Goal: Task Accomplishment & Management: Manage account settings

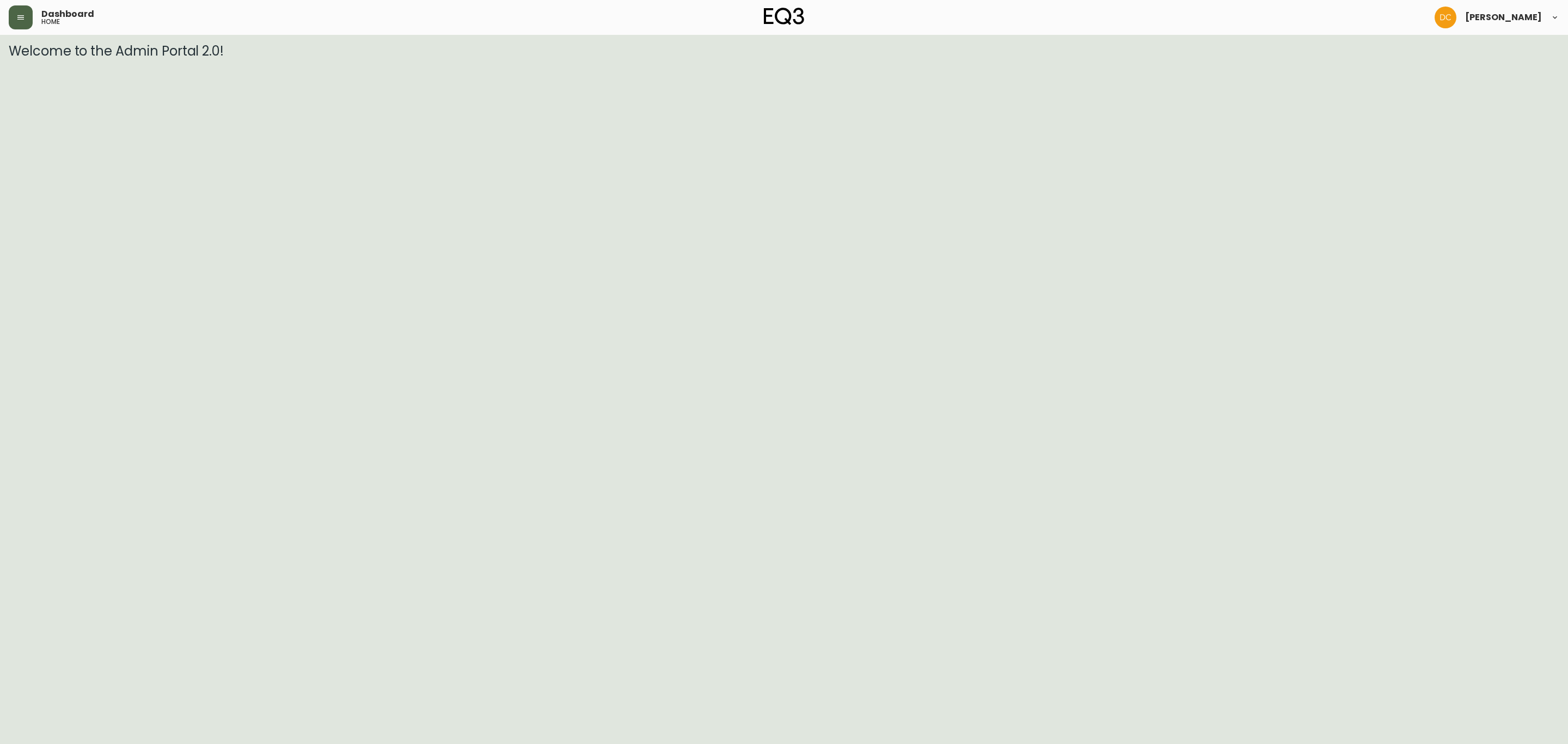
click at [16, 15] on icon "button" at bounding box center [21, 17] width 9 height 9
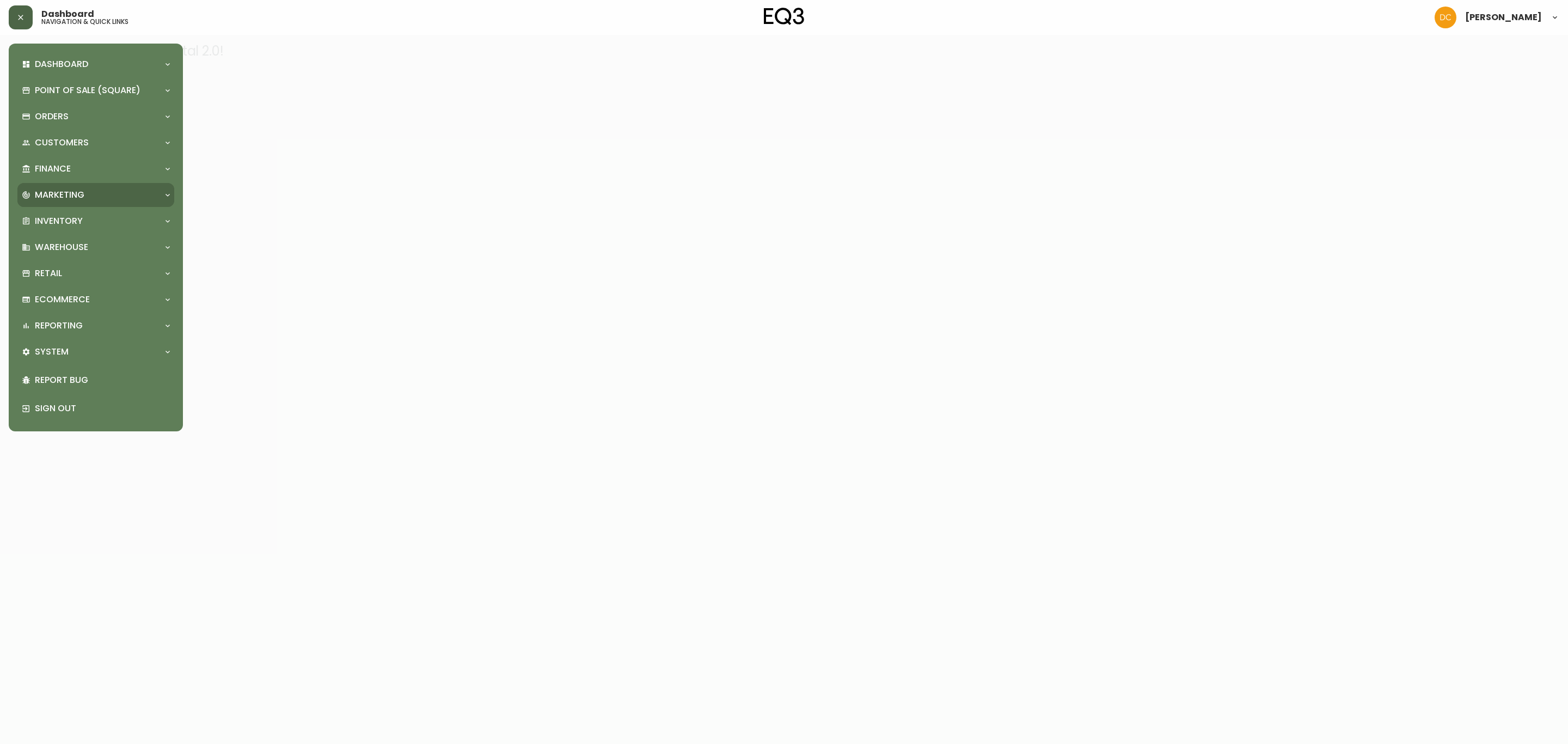
click at [86, 195] on div "Marketing" at bounding box center [90, 194] width 138 height 12
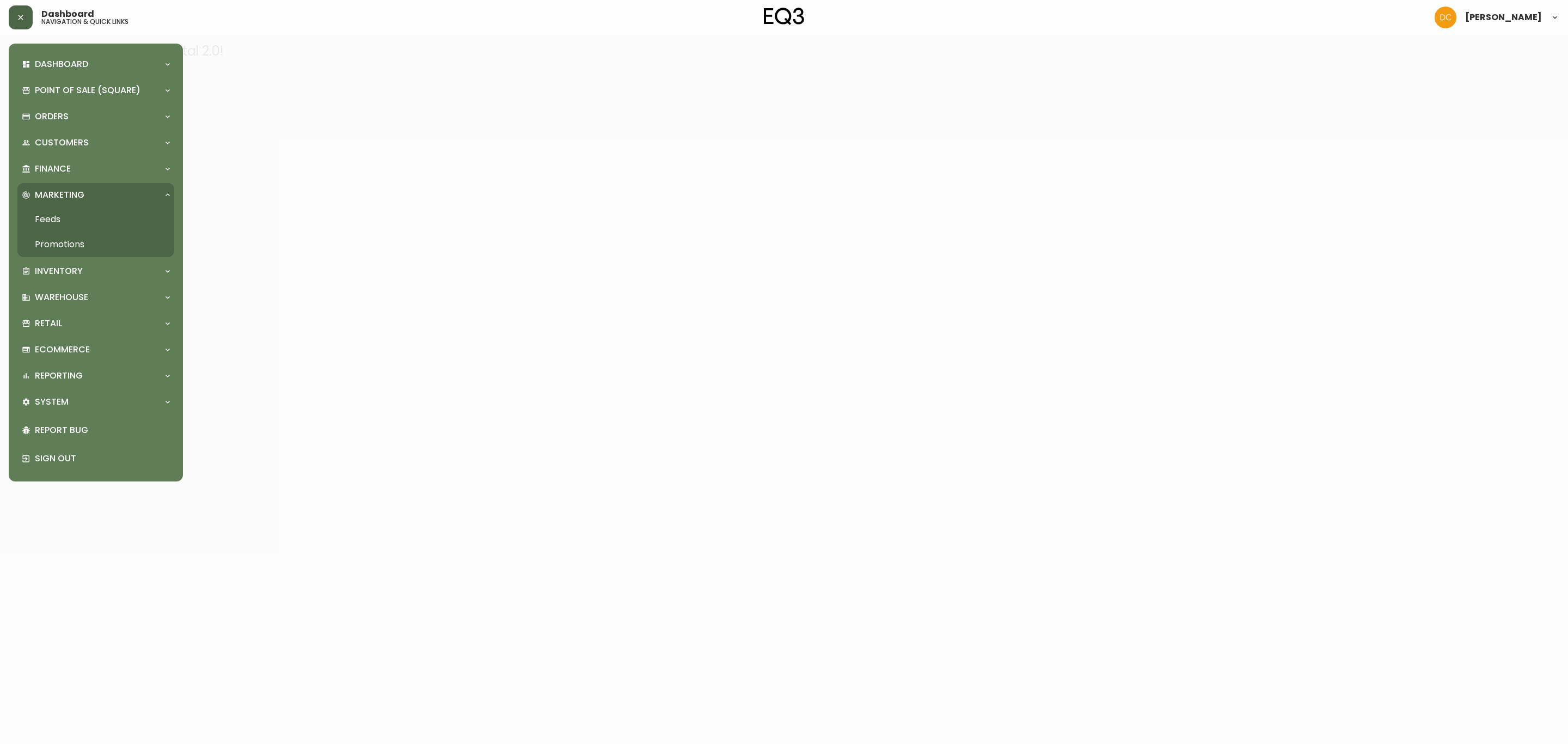
click at [73, 231] on link "Feeds" at bounding box center [96, 219] width 157 height 25
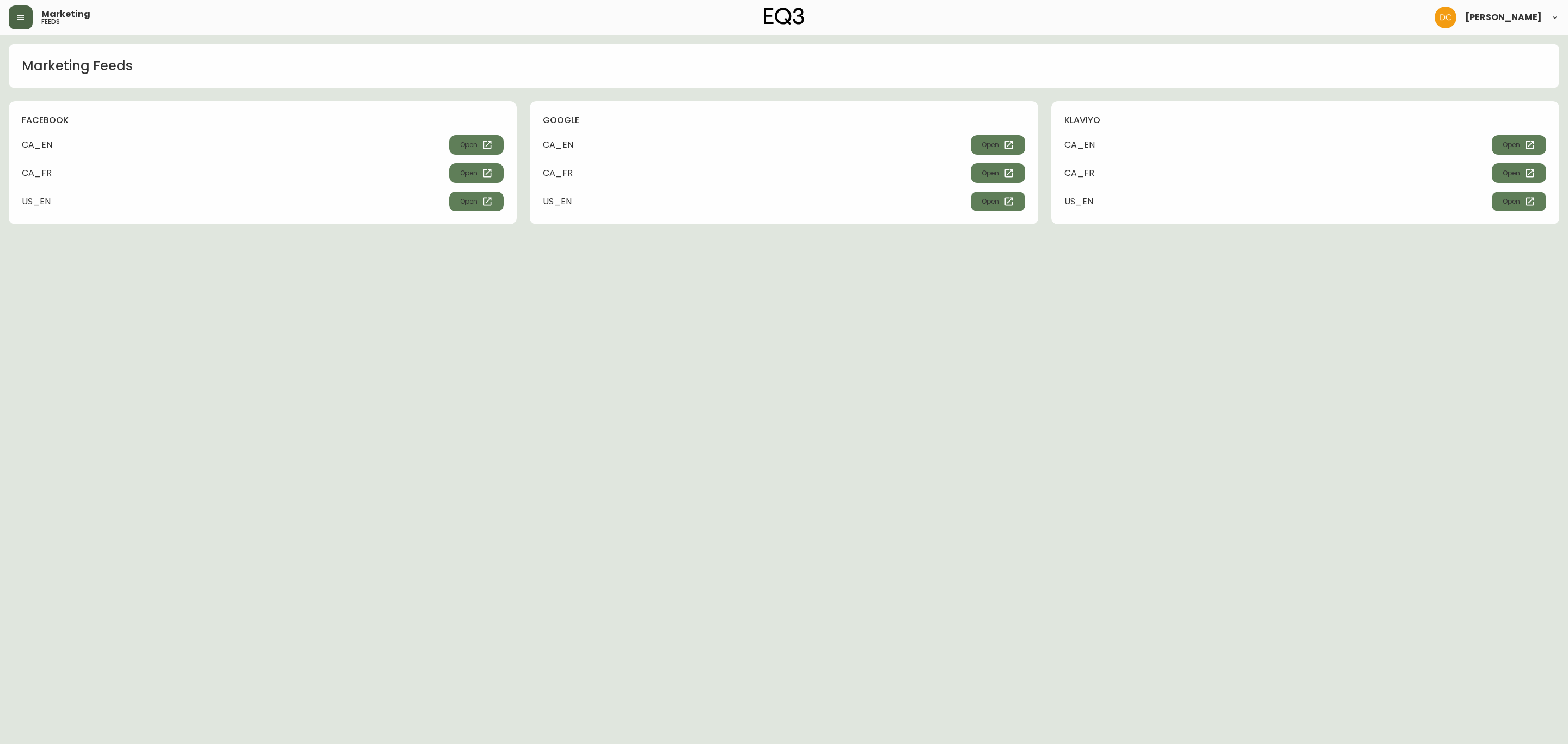
click at [25, 23] on button "button" at bounding box center [21, 17] width 24 height 24
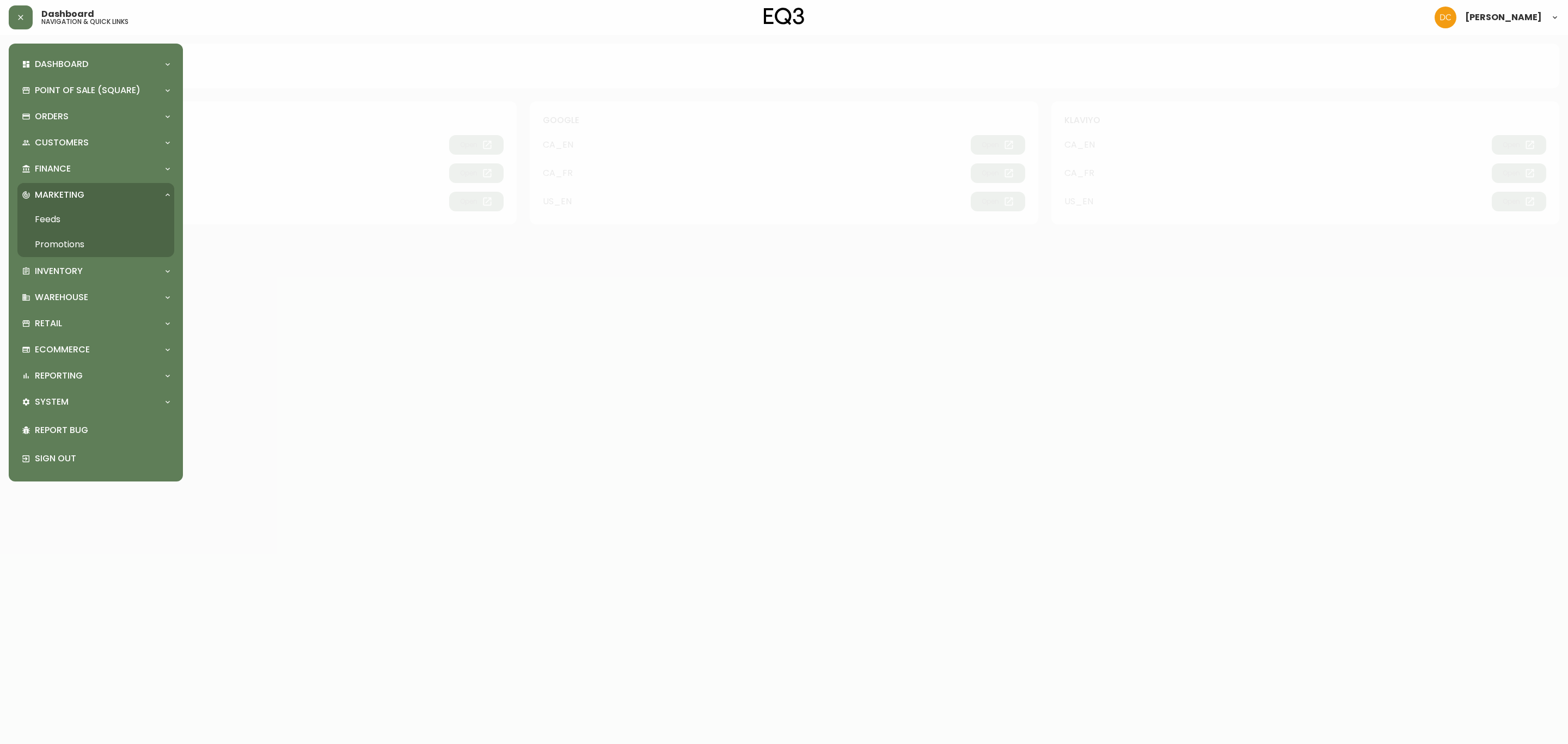
click at [73, 243] on link "Promotions" at bounding box center [96, 244] width 157 height 25
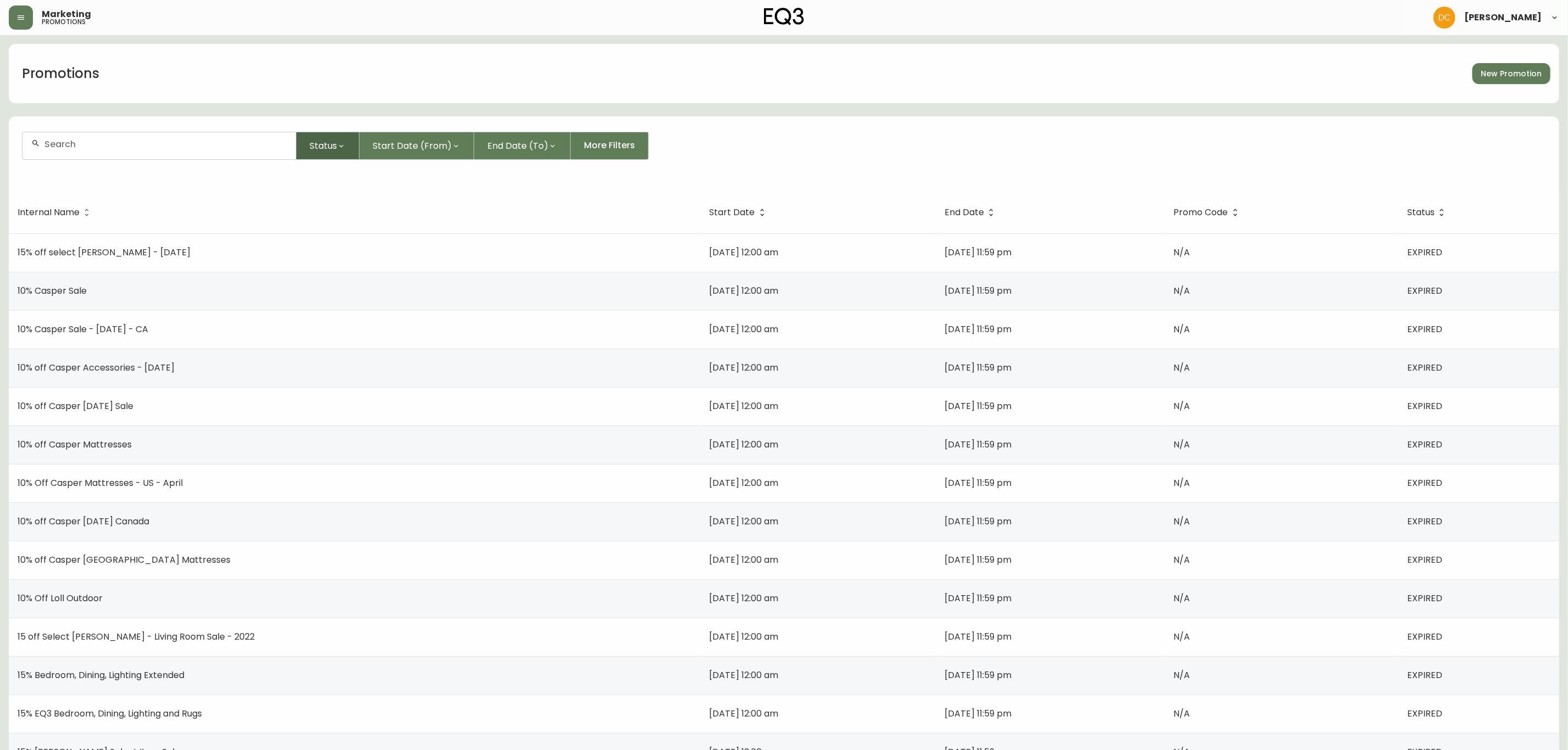
click at [341, 149] on icon "button" at bounding box center [341, 145] width 9 height 9
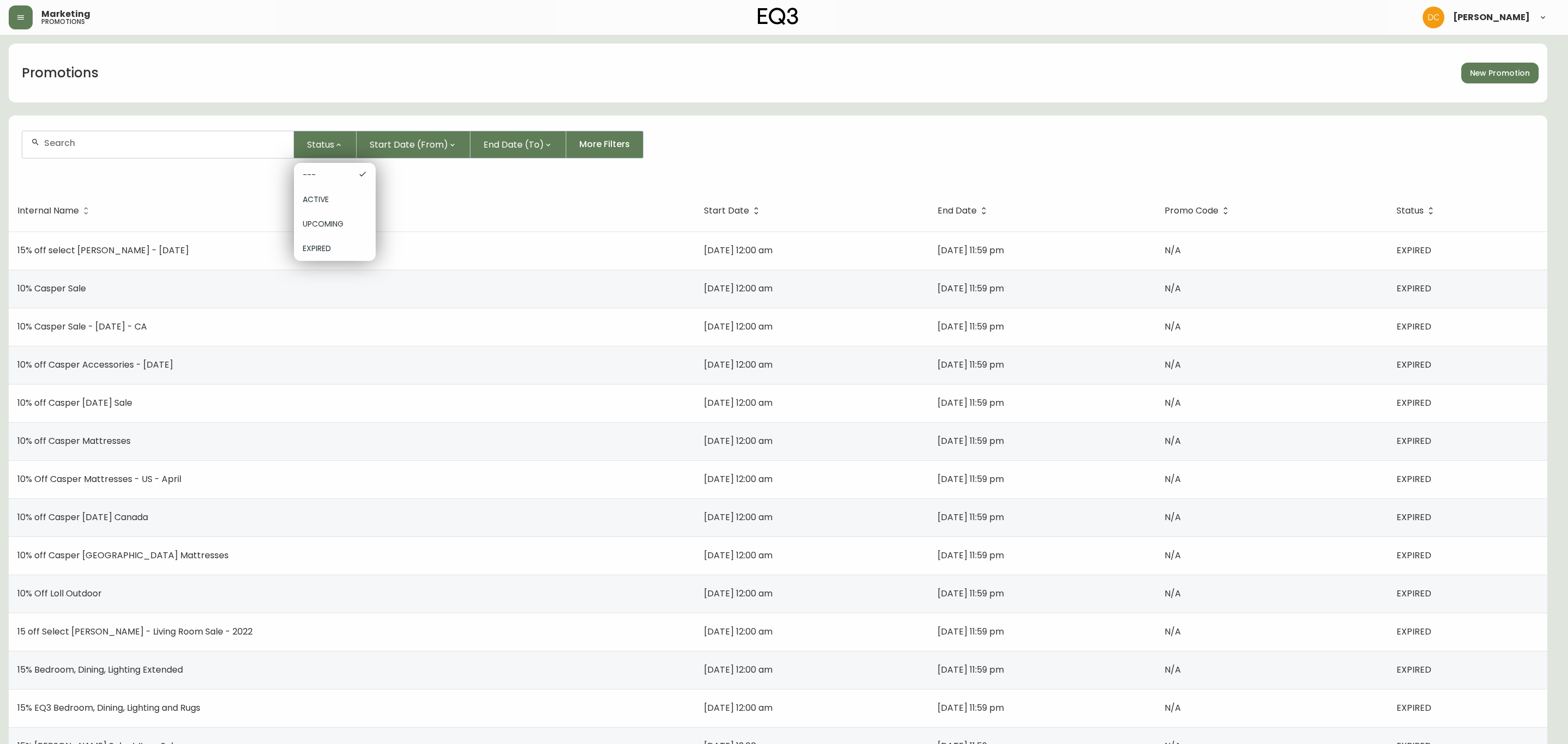
click at [321, 218] on span "UPCOMING" at bounding box center [335, 224] width 64 height 12
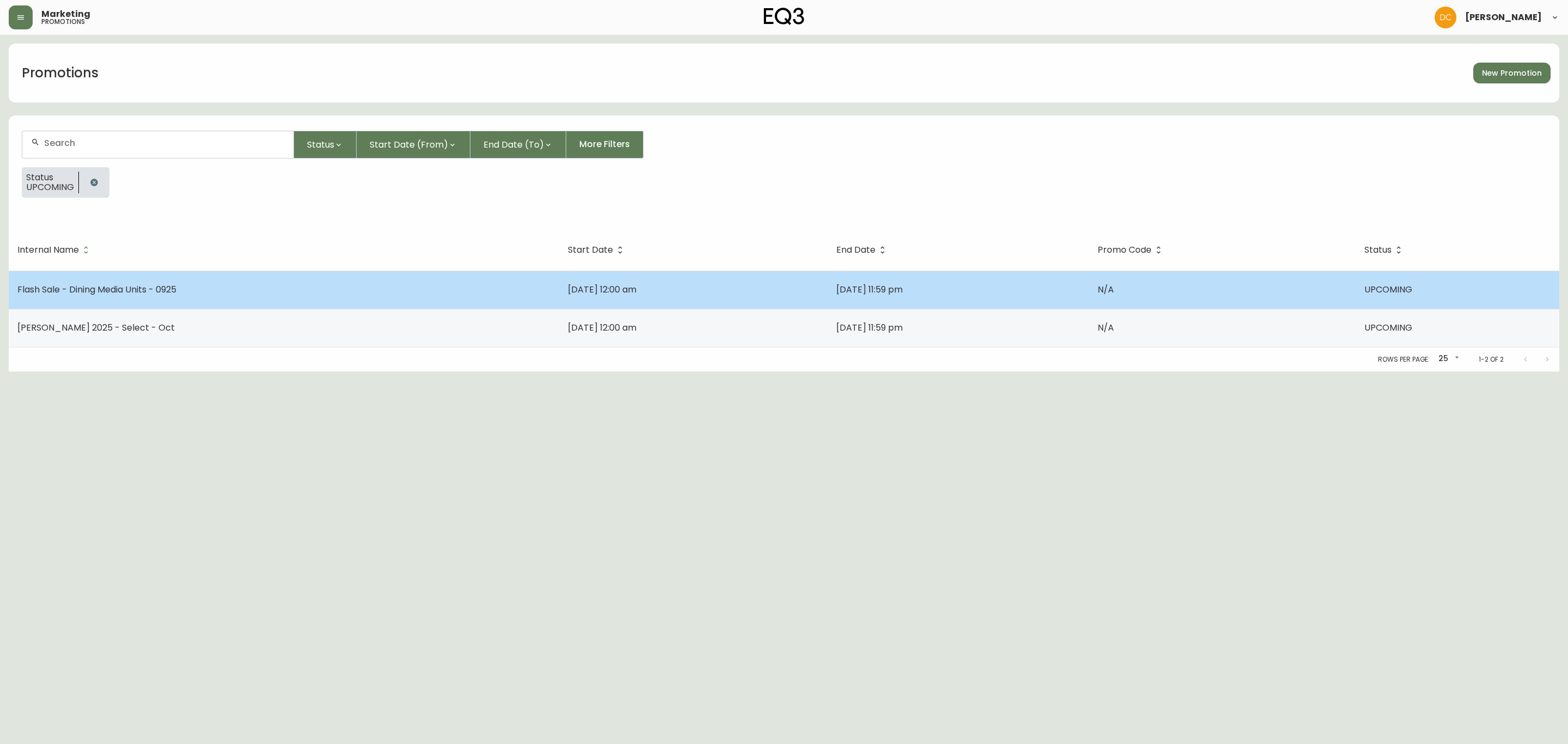
click at [279, 306] on td "Flash Sale - Dining Media Units - 0925" at bounding box center [284, 289] width 550 height 38
